Goal: Task Accomplishment & Management: Manage account settings

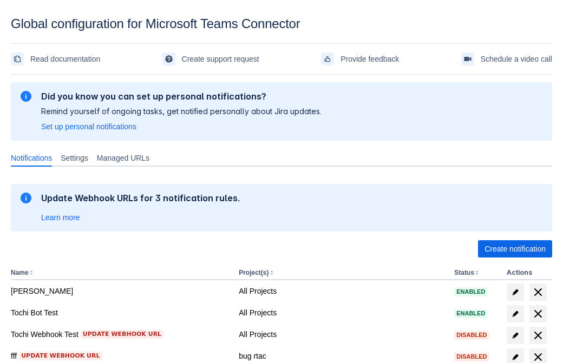
click at [515, 249] on span "Create notification" at bounding box center [514, 248] width 61 height 17
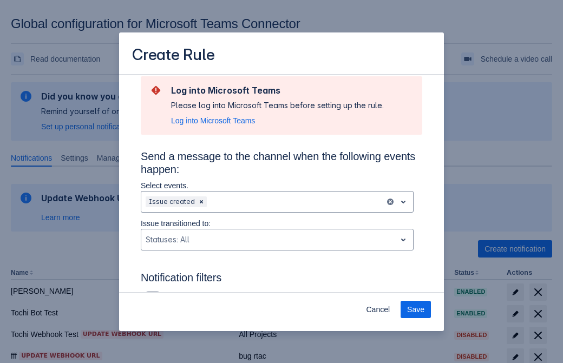
type input "RuleName-950419New Rule (43)"
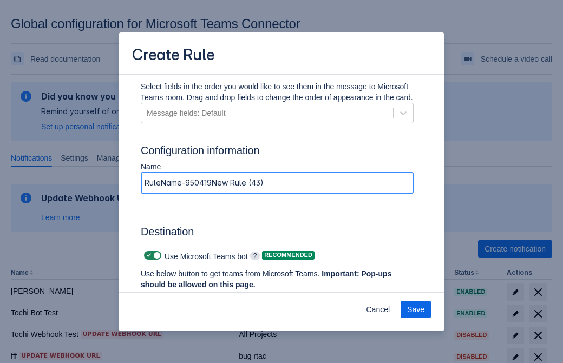
click at [201, 297] on span "Authenticate in Microsoft Teams" at bounding box center [200, 305] width 107 height 17
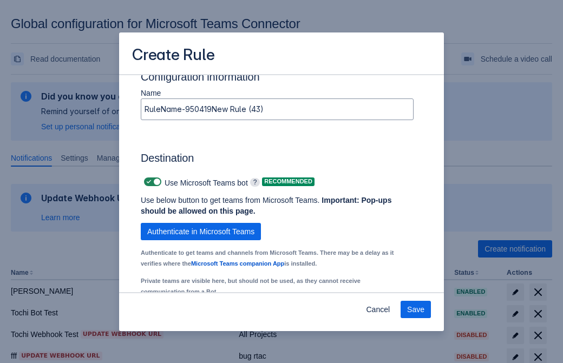
type input "950419_label"
click at [202, 317] on div "Scrollable content" at bounding box center [194, 323] width 96 height 13
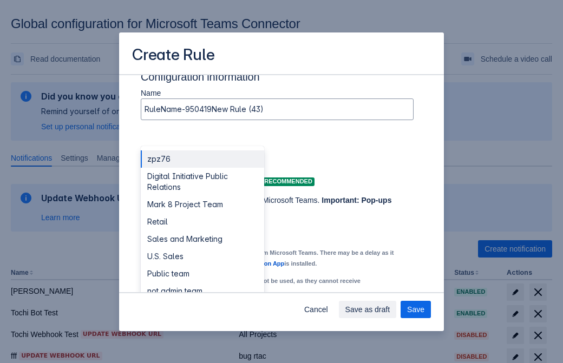
click at [202, 213] on div "Retail" at bounding box center [202, 221] width 123 height 17
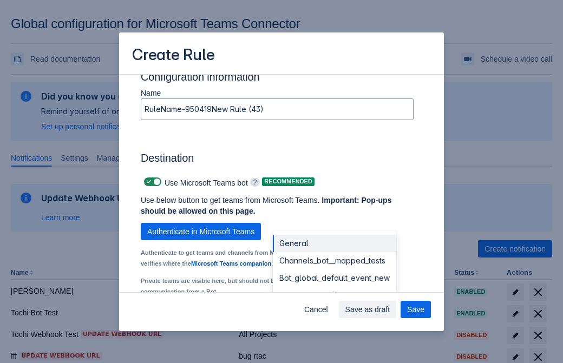
click at [334, 287] on div "Bot_global_default_event" at bounding box center [334, 295] width 123 height 17
click at [390, 310] on span "Save as draft" at bounding box center [367, 309] width 45 height 17
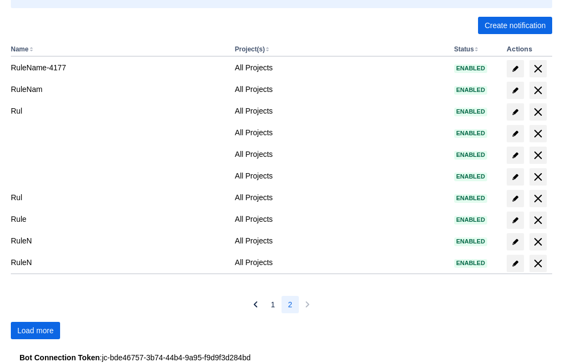
click at [35, 331] on span "Load more" at bounding box center [35, 330] width 36 height 17
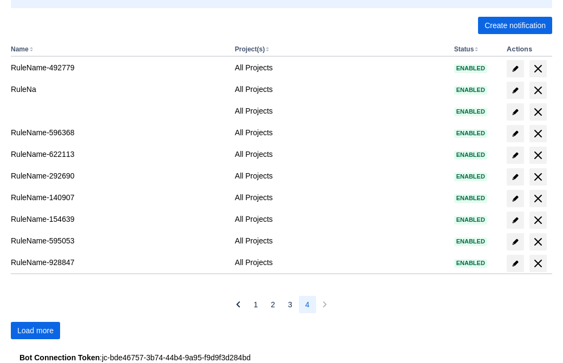
click at [35, 331] on span "Load more" at bounding box center [35, 330] width 36 height 17
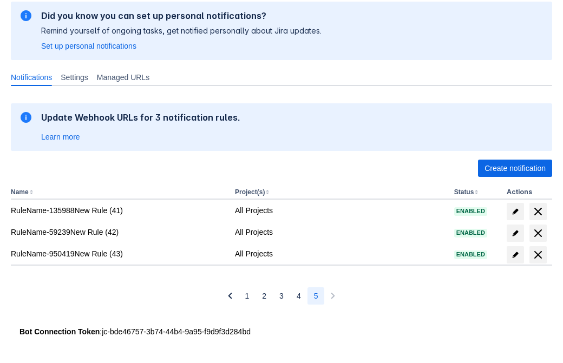
scroll to position [81, 0]
click at [537, 255] on span "delete" at bounding box center [537, 254] width 13 height 13
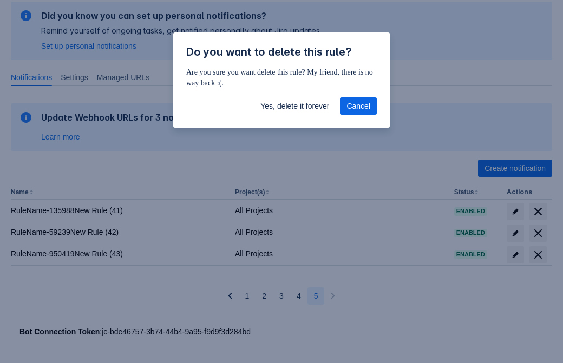
click at [294, 106] on span "Yes, delete it forever" at bounding box center [294, 105] width 69 height 17
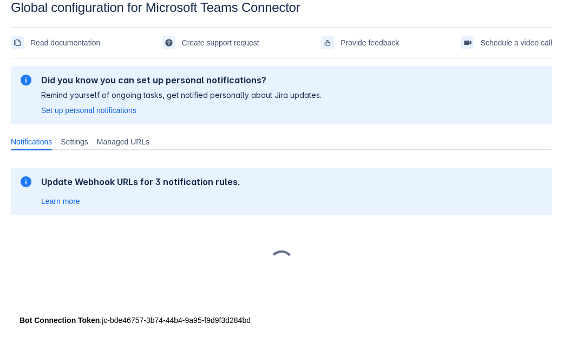
scroll to position [16, 0]
